Goal: Information Seeking & Learning: Check status

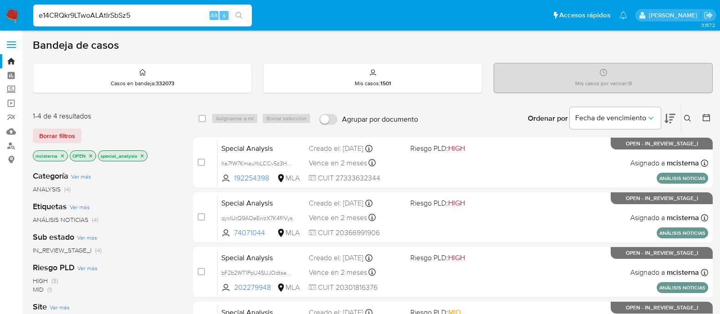
scroll to position [171, 0]
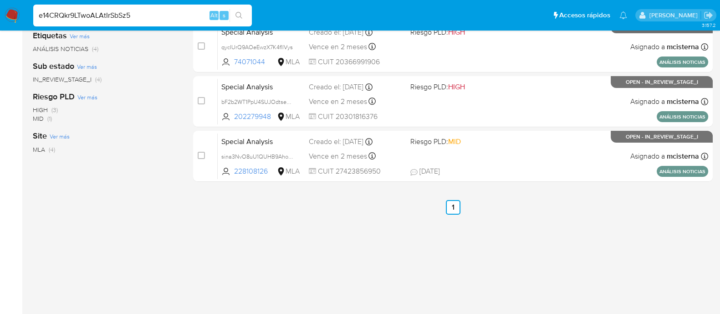
type input "e14CRQkr9LTwoALAtIrSbSz5"
click at [235, 15] on button "search-icon" at bounding box center [239, 15] width 19 height 13
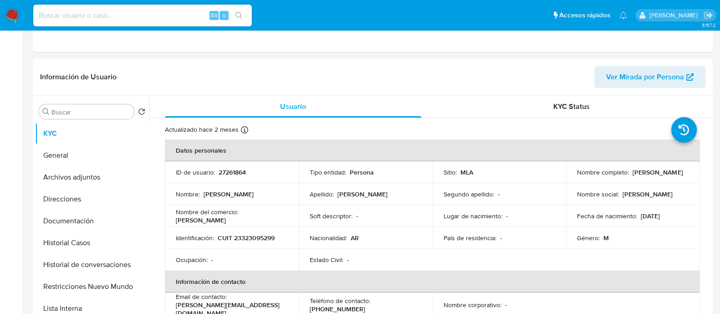
select select "10"
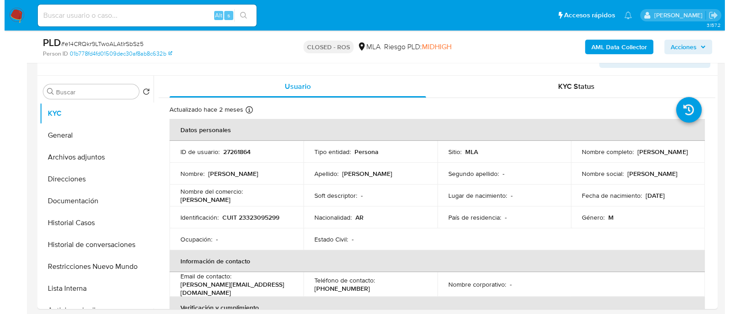
scroll to position [162, 0]
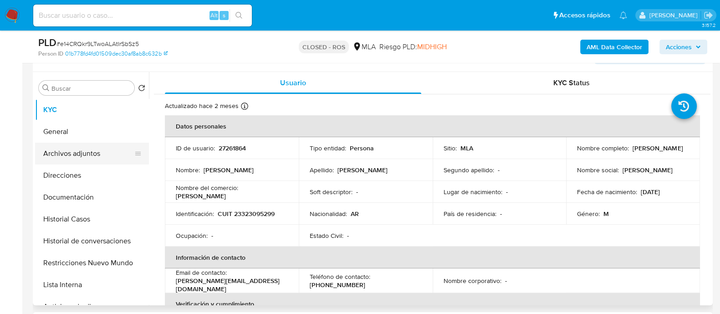
click at [67, 146] on button "Archivos adjuntos" at bounding box center [88, 154] width 107 height 22
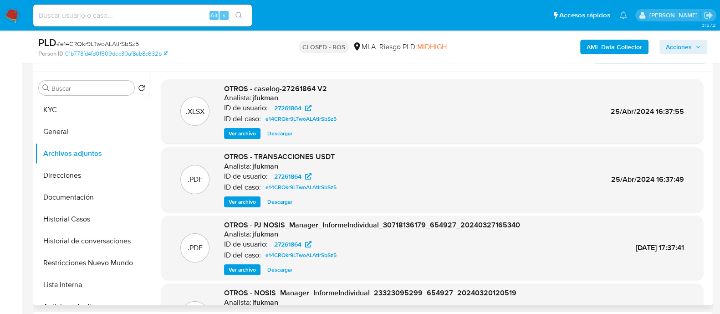
click at [245, 134] on span "Ver archivo" at bounding box center [242, 133] width 27 height 9
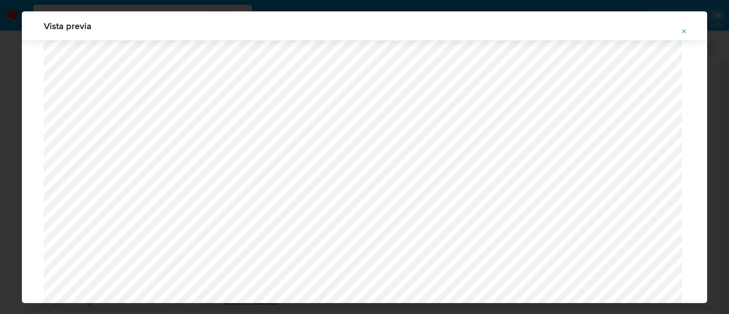
scroll to position [856, 0]
click at [688, 35] on button "Attachment preview" at bounding box center [684, 31] width 20 height 15
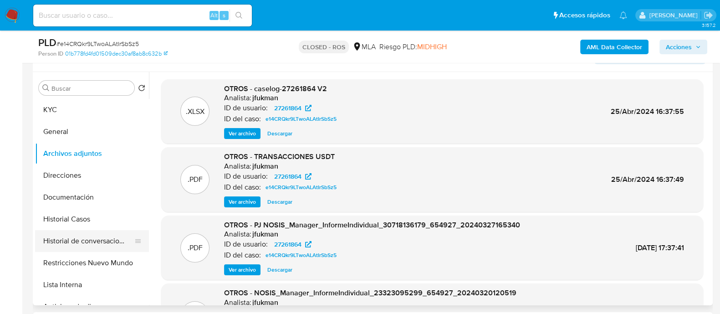
click at [86, 240] on button "Historial de conversaciones" at bounding box center [88, 241] width 107 height 22
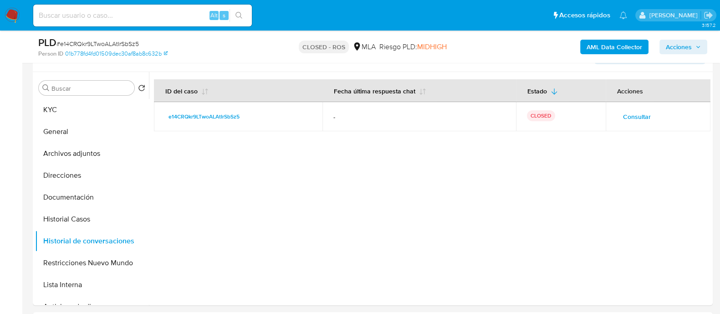
click at [624, 113] on span "Consultar" at bounding box center [637, 116] width 28 height 13
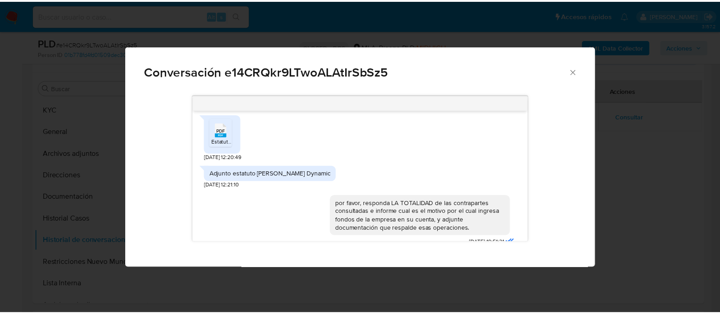
scroll to position [0, 0]
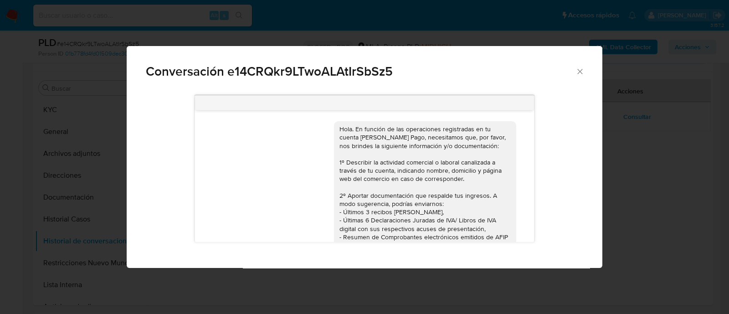
click at [570, 69] on span "Conversación e14CRQkr9LTwoALAtIrSbSz5" at bounding box center [361, 71] width 430 height 13
click at [579, 72] on icon "Cerrar" at bounding box center [579, 71] width 9 height 9
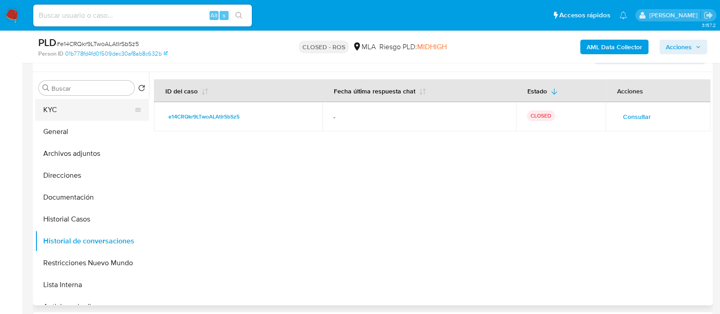
click at [101, 119] on button "KYC" at bounding box center [88, 110] width 107 height 22
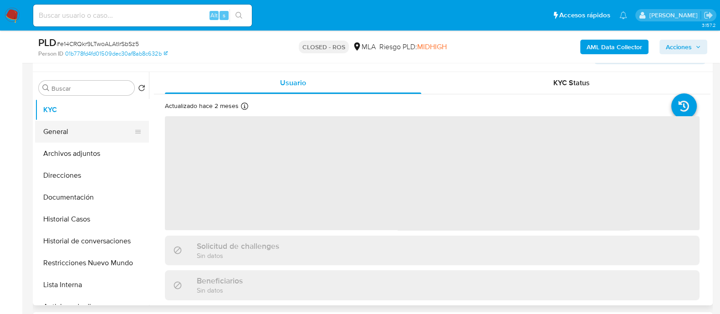
click at [77, 129] on button "General" at bounding box center [88, 132] width 107 height 22
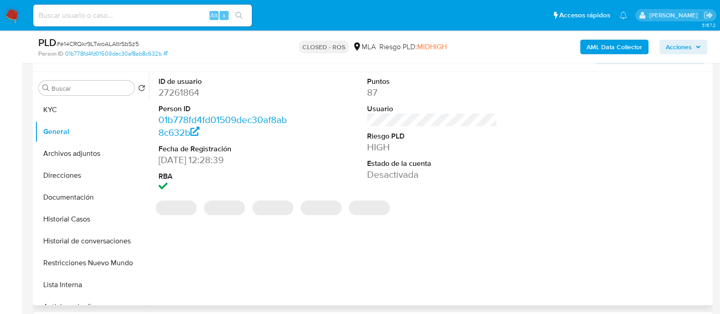
click at [186, 97] on dd "27261864" at bounding box center [224, 92] width 130 height 13
copy dd "27261864"
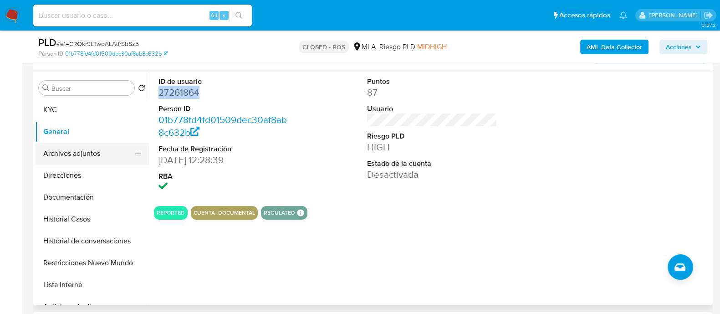
click at [117, 154] on button "Archivos adjuntos" at bounding box center [88, 154] width 107 height 22
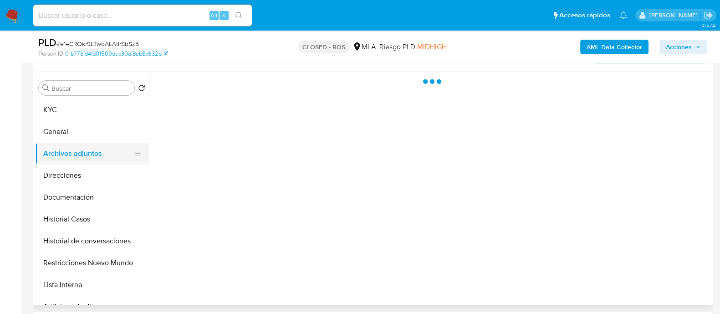
click at [115, 154] on button "Archivos adjuntos" at bounding box center [88, 154] width 107 height 22
